Goal: Check status: Check status

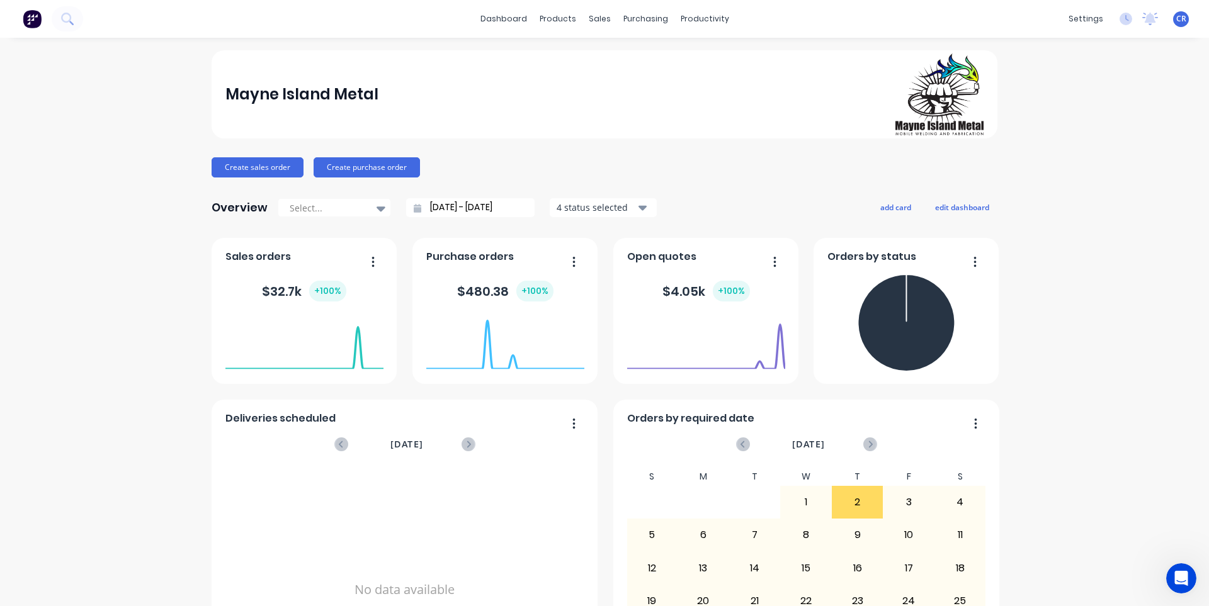
click at [372, 260] on icon "button" at bounding box center [373, 262] width 3 height 13
click at [372, 259] on icon "button" at bounding box center [373, 262] width 3 height 13
click at [355, 331] on foreignobject at bounding box center [304, 344] width 158 height 54
click at [600, 16] on div "sales" at bounding box center [600, 18] width 35 height 19
click at [615, 56] on link "Sales Orders" at bounding box center [661, 59] width 167 height 25
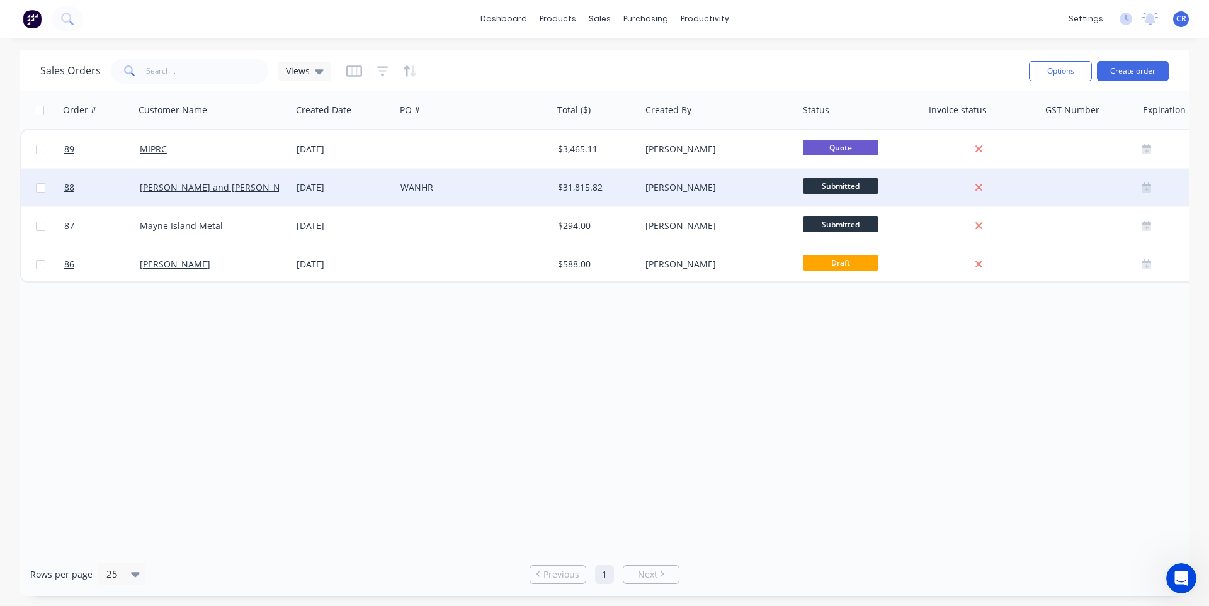
click at [848, 183] on span "Submitted" at bounding box center [841, 186] width 76 height 16
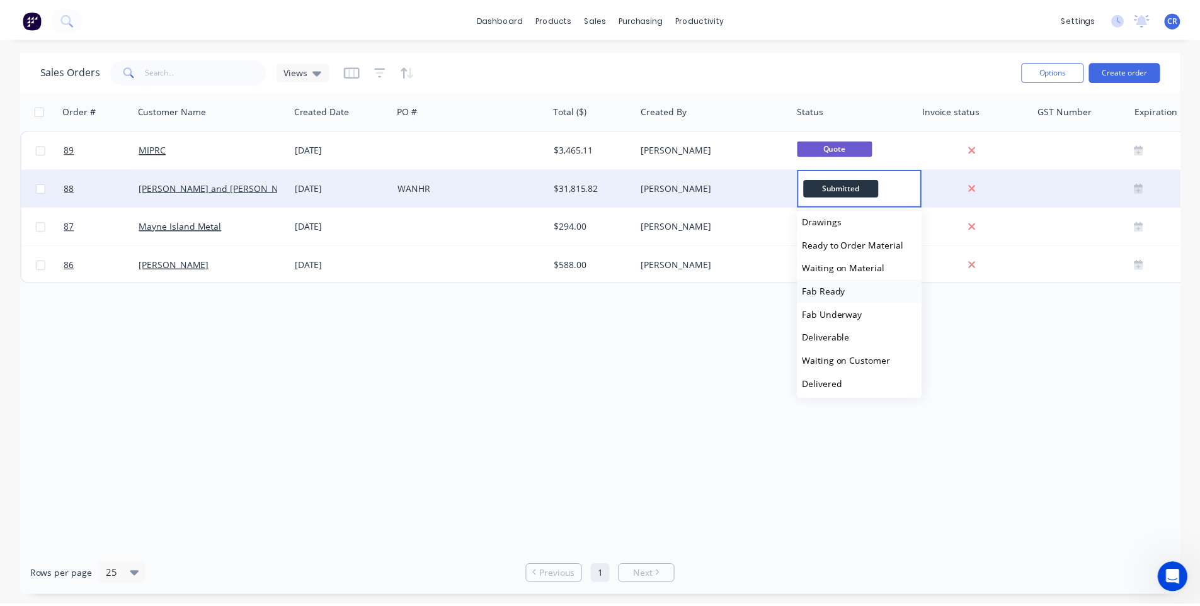
scroll to position [101, 0]
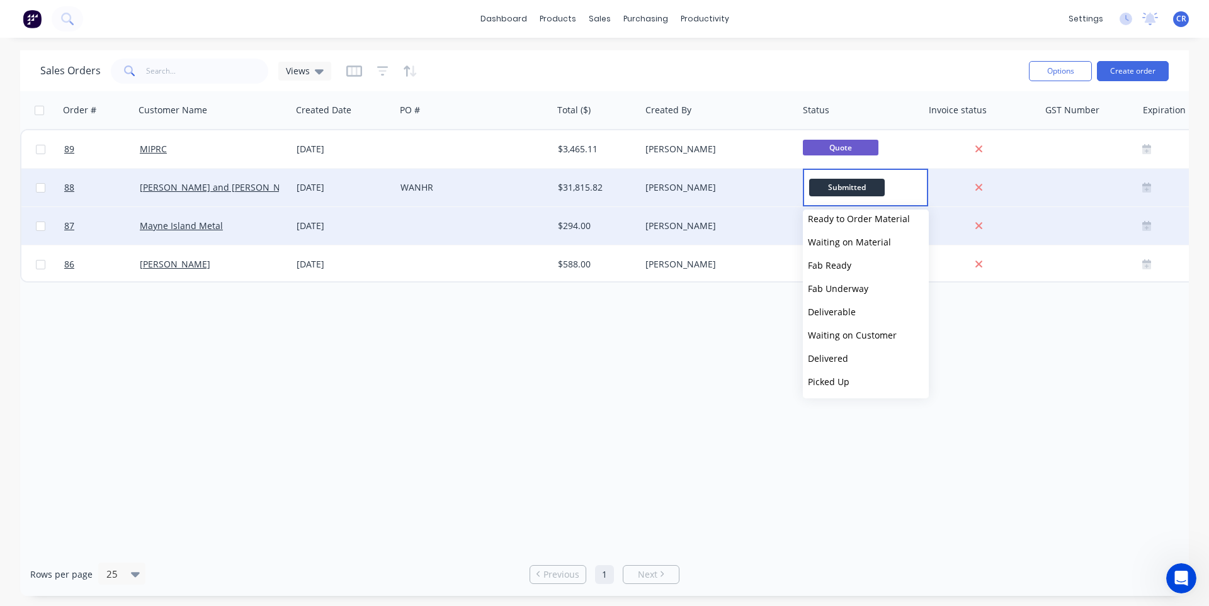
click at [863, 239] on span "Waiting on Material" at bounding box center [849, 242] width 83 height 12
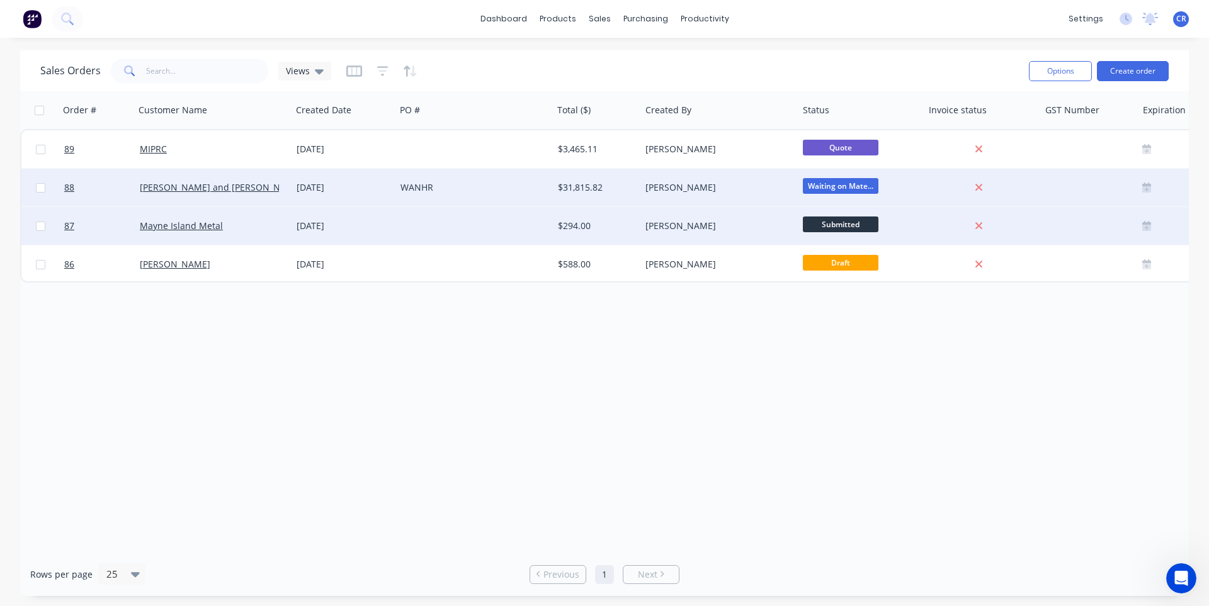
click at [839, 226] on span "Submitted" at bounding box center [841, 225] width 76 height 16
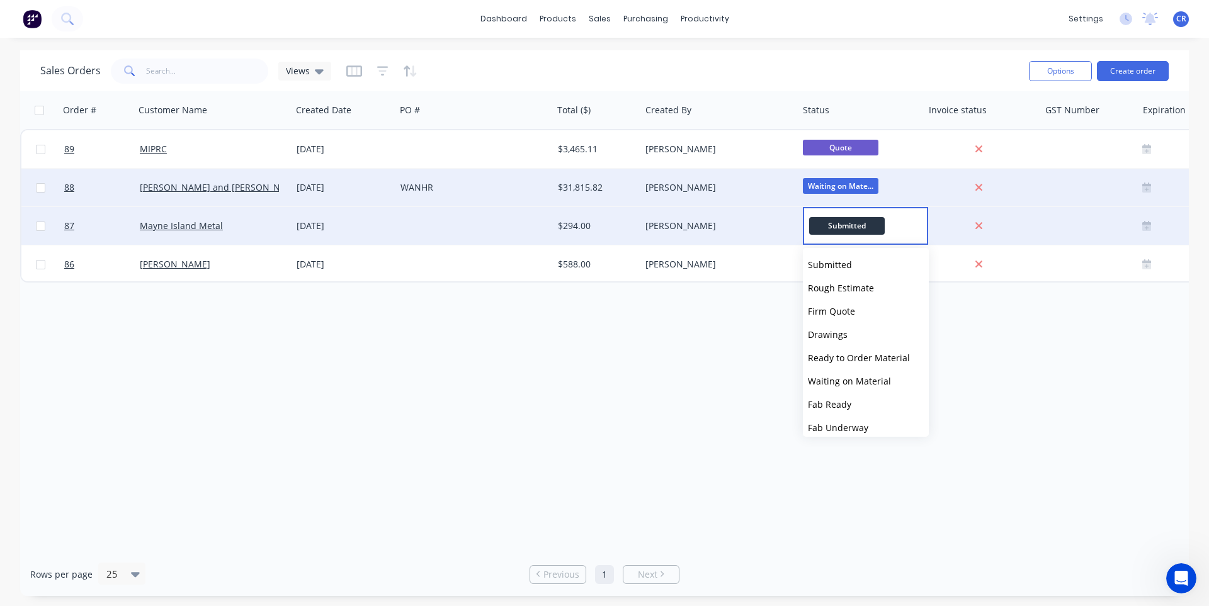
click at [839, 226] on span "Submitted" at bounding box center [847, 225] width 76 height 17
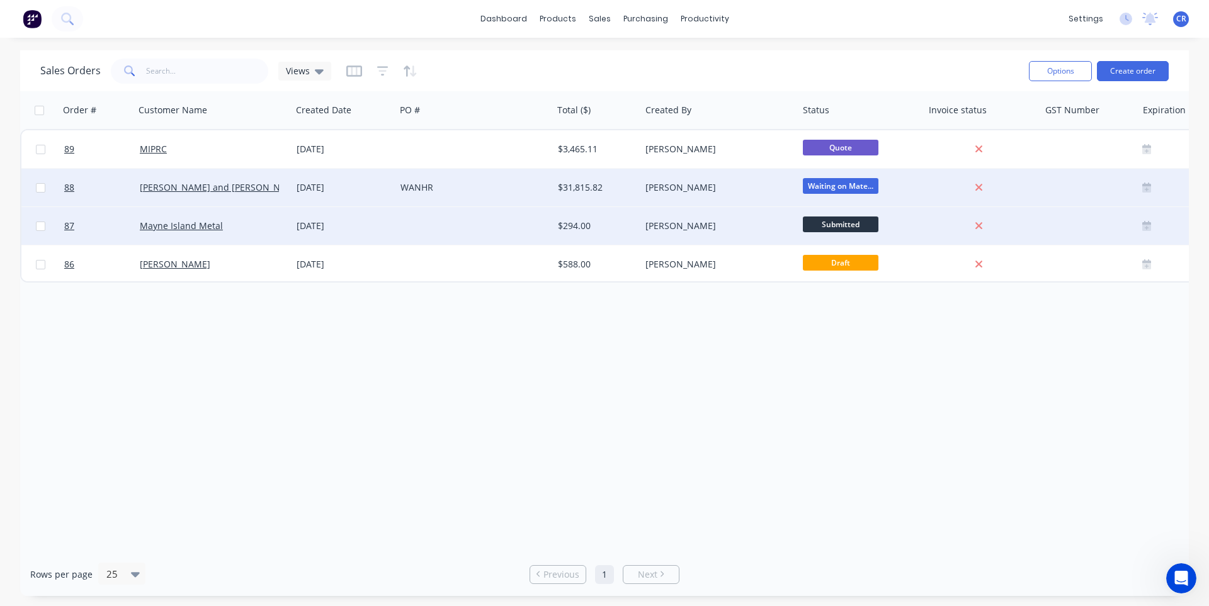
click at [719, 345] on div "Order # Customer Name Created Date PO # Total ($) Created By Status Invoice sta…" at bounding box center [604, 322] width 1169 height 462
click at [562, 219] on div "$294.00" at bounding box center [597, 226] width 88 height 38
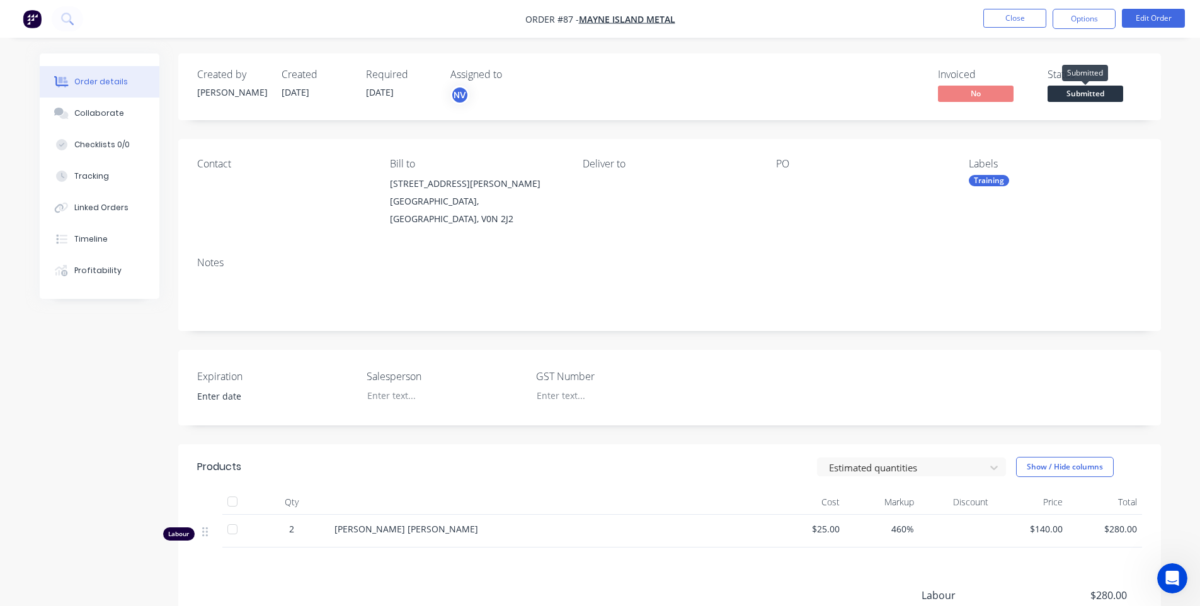
click at [1098, 93] on span "Submitted" at bounding box center [1085, 94] width 76 height 16
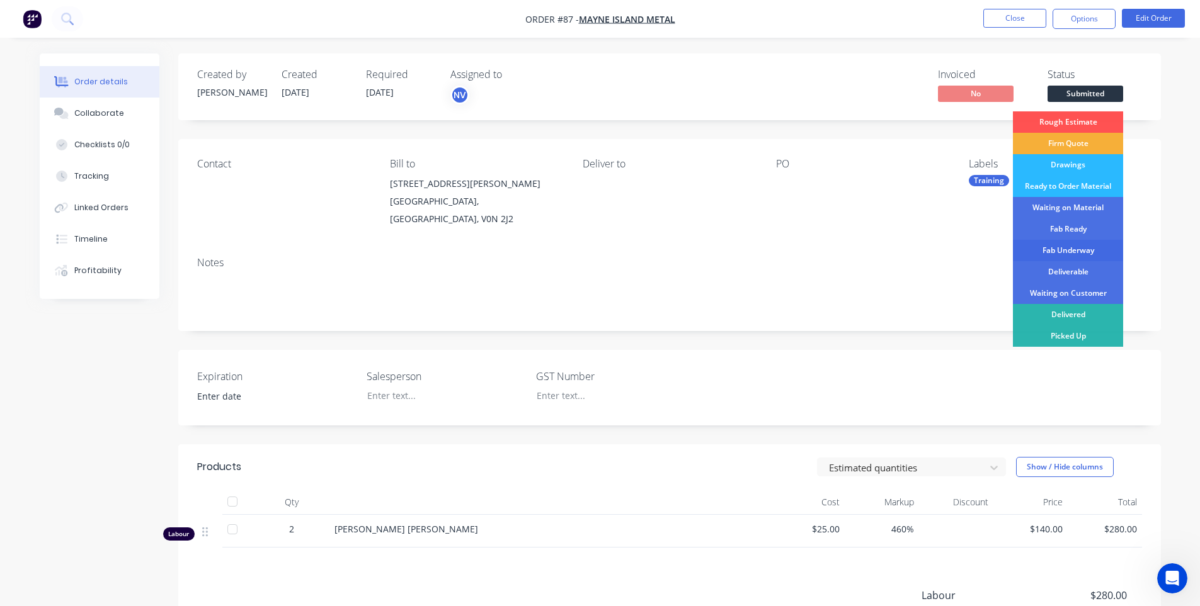
click at [1089, 254] on div "Fab Underway" at bounding box center [1068, 250] width 110 height 21
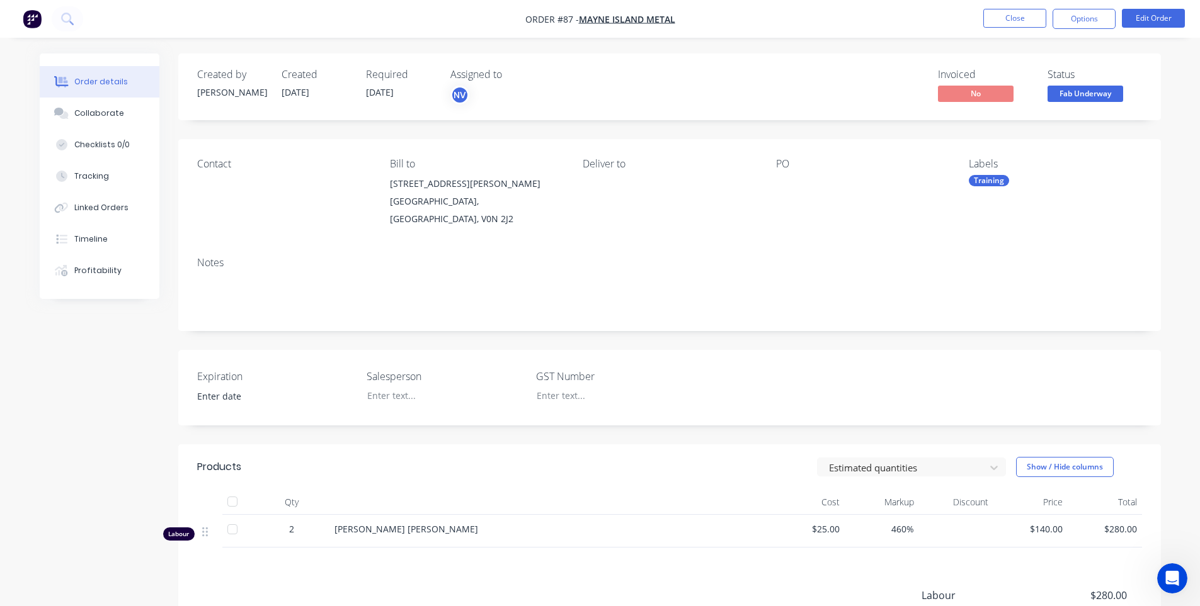
click at [533, 51] on div "Order details Collaborate Checklists 0/0 Tracking Linked Orders Timeline Profit…" at bounding box center [600, 386] width 1200 height 772
